Goal: Task Accomplishment & Management: Manage account settings

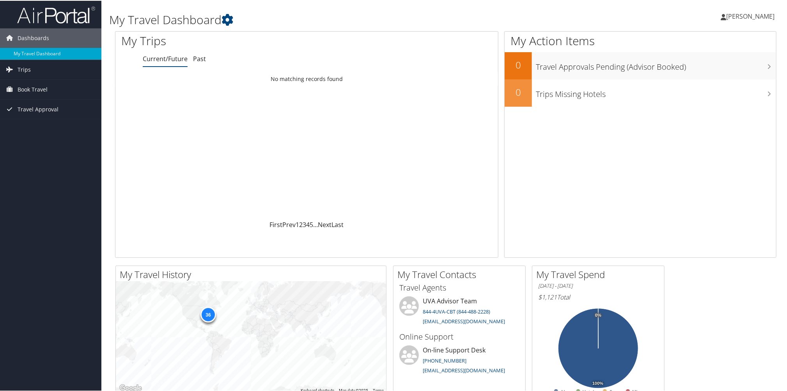
click at [737, 17] on span "[PERSON_NAME]" at bounding box center [750, 15] width 48 height 9
click at [696, 37] on link "My Settings" at bounding box center [729, 42] width 87 height 13
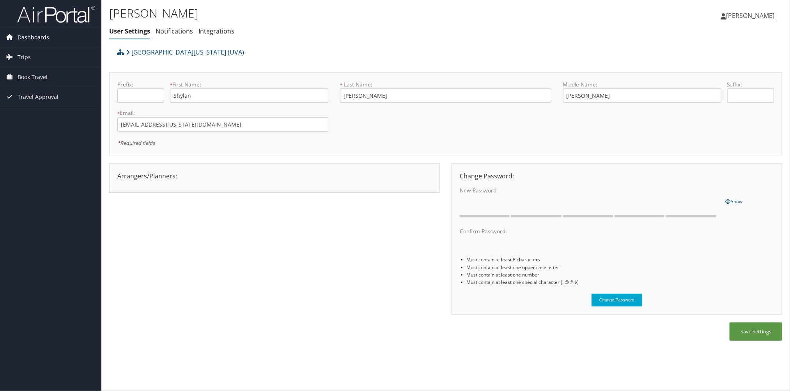
click at [26, 32] on span "Dashboards" at bounding box center [34, 37] width 32 height 19
click at [25, 66] on span "Trips" at bounding box center [24, 68] width 13 height 19
click at [166, 28] on link "Notifications" at bounding box center [174, 31] width 37 height 9
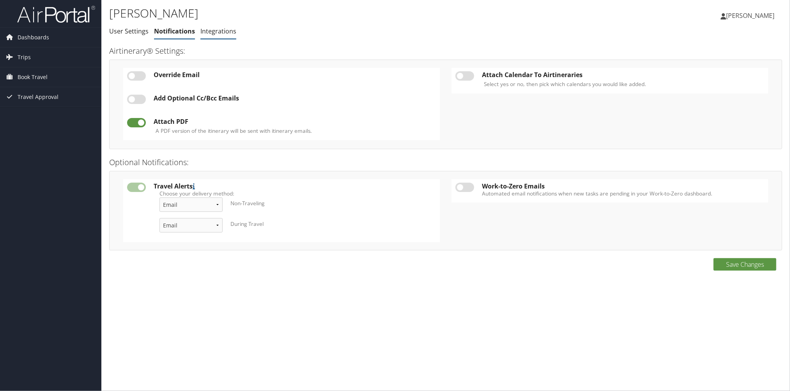
click at [214, 35] on link "Integrations" at bounding box center [218, 31] width 36 height 9
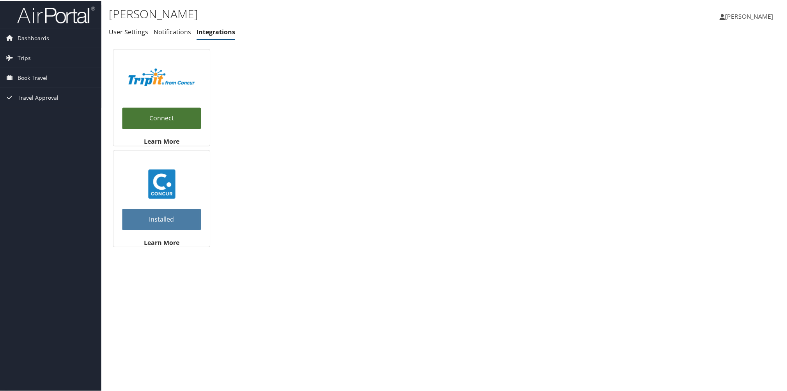
click at [169, 112] on link "Connect" at bounding box center [161, 117] width 79 height 21
click at [23, 40] on span "Dashboards" at bounding box center [34, 37] width 32 height 19
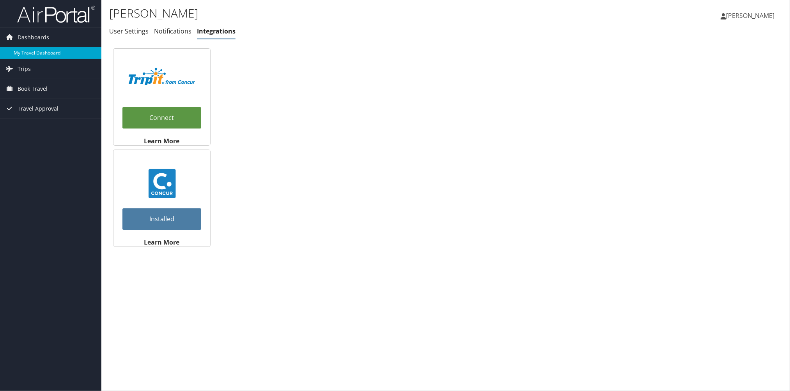
click at [27, 49] on link "My Travel Dashboard" at bounding box center [50, 53] width 101 height 12
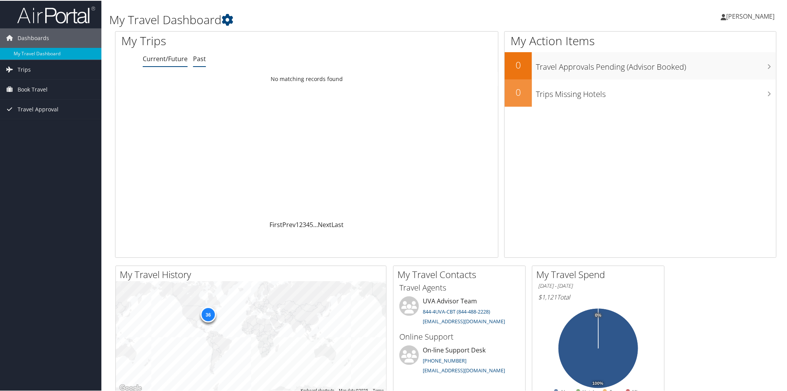
click at [197, 58] on link "Past" at bounding box center [199, 58] width 13 height 9
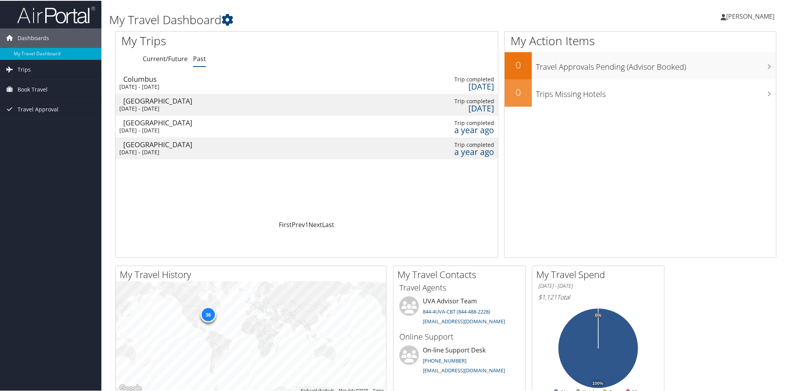
click at [189, 89] on td "Columbus Sat 28 Jun 2025 - Wed 2 Jul 2025" at bounding box center [162, 82] width 95 height 22
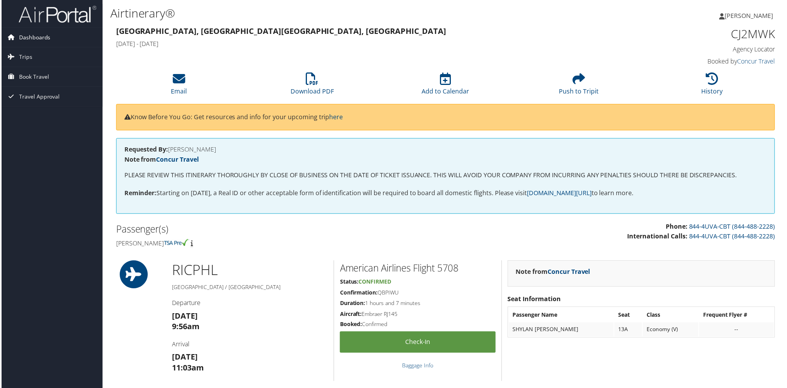
click at [16, 36] on link "Dashboards" at bounding box center [50, 37] width 101 height 19
click at [44, 53] on link "My Travel Dashboard" at bounding box center [50, 53] width 101 height 12
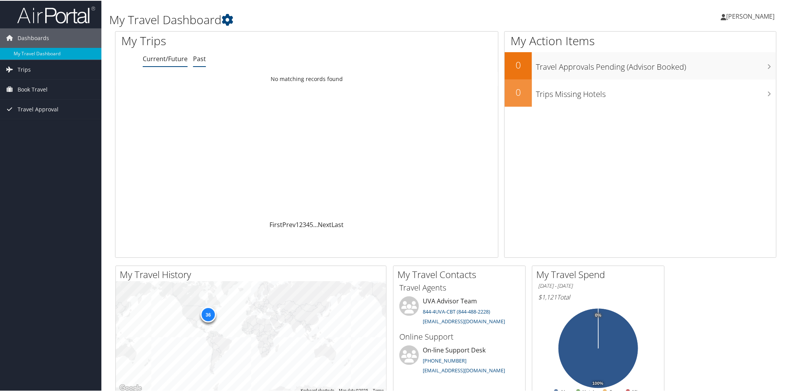
click at [197, 57] on link "Past" at bounding box center [199, 58] width 13 height 9
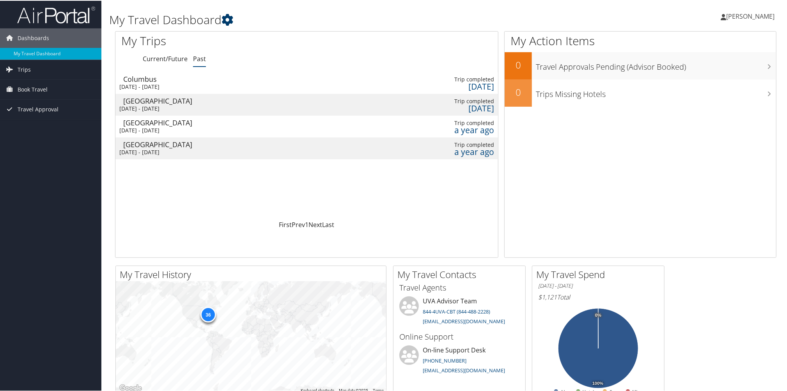
click at [225, 14] on icon at bounding box center [227, 19] width 12 height 12
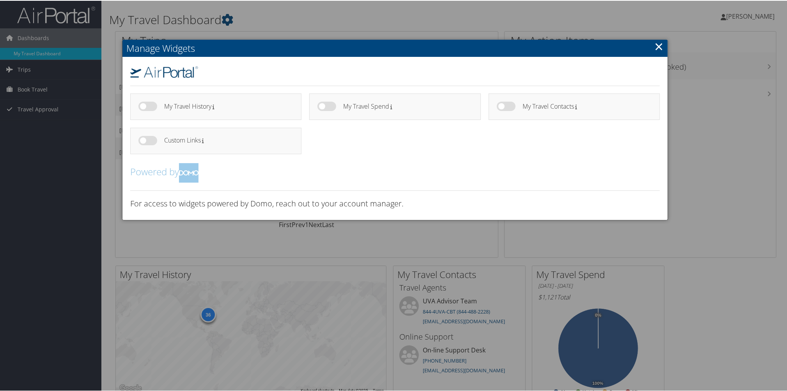
click at [659, 47] on link "×" at bounding box center [658, 46] width 9 height 16
